Goal: Task Accomplishment & Management: Use online tool/utility

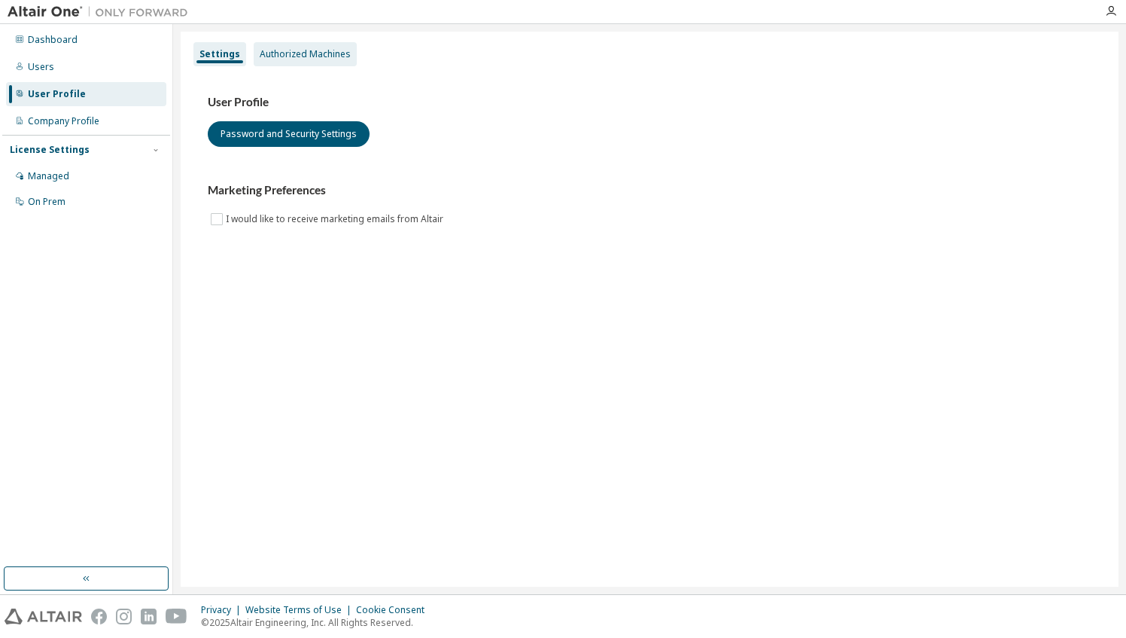
click at [288, 53] on div "Authorized Machines" at bounding box center [305, 54] width 91 height 12
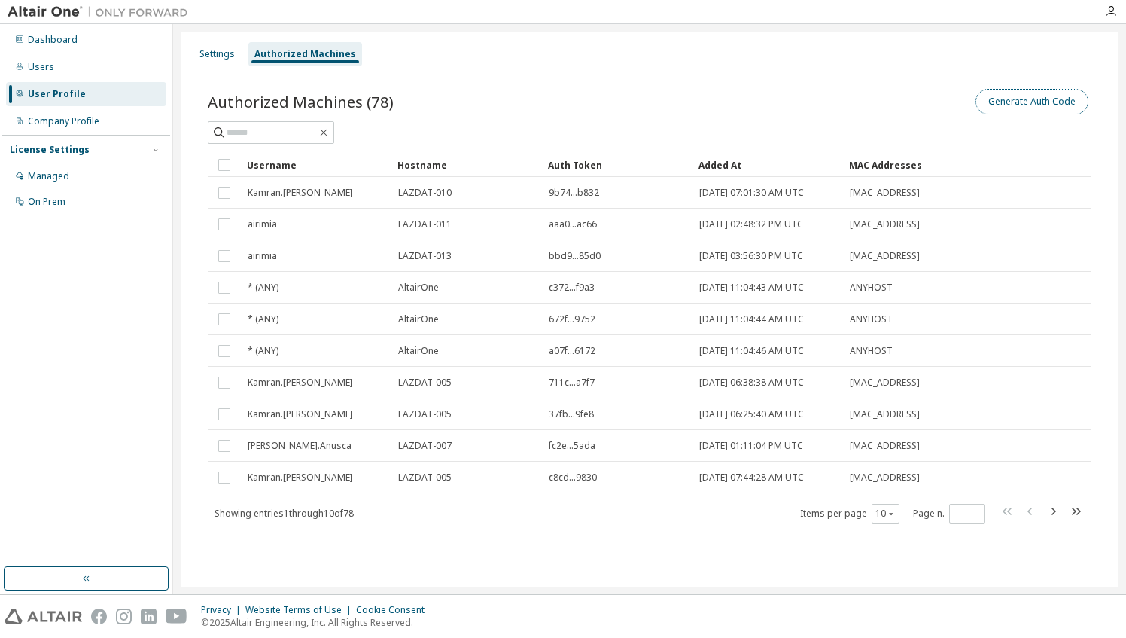
click at [1017, 102] on button "Generate Auth Code" at bounding box center [1032, 102] width 113 height 26
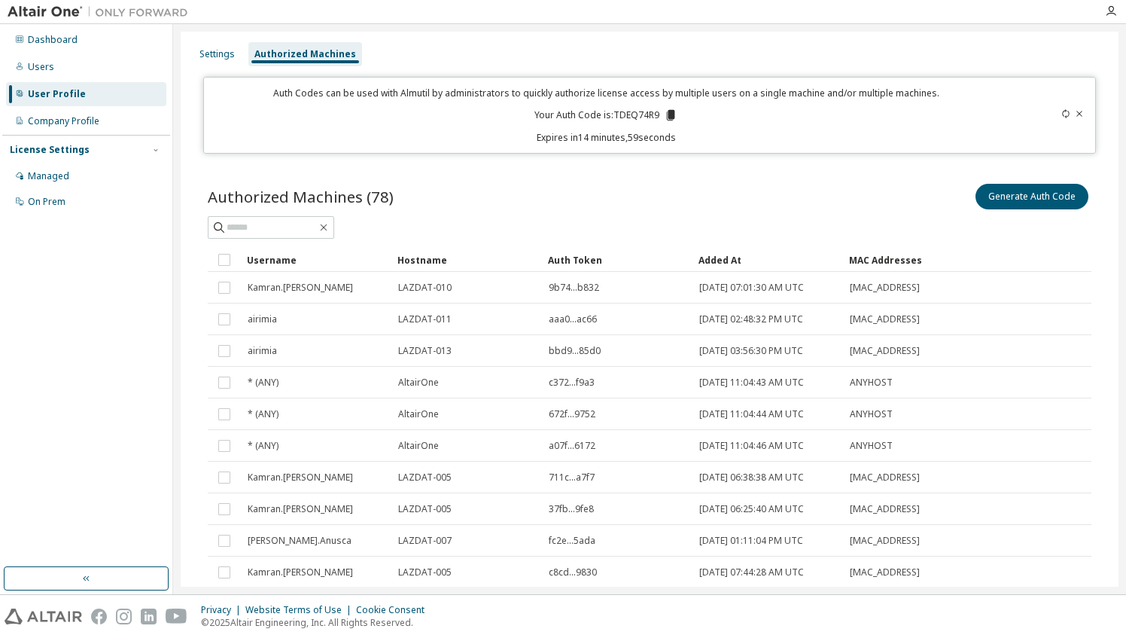
click at [635, 118] on p "Your Auth Code is: TDEQ74R9" at bounding box center [605, 115] width 143 height 14
copy p "TDEQ74R9"
